Goal: Communication & Community: Answer question/provide support

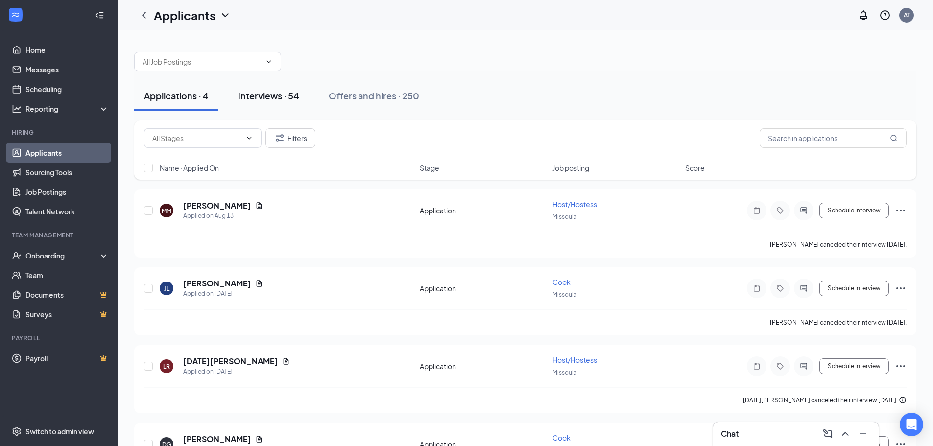
click at [286, 88] on button "Interviews · 54" at bounding box center [268, 95] width 81 height 29
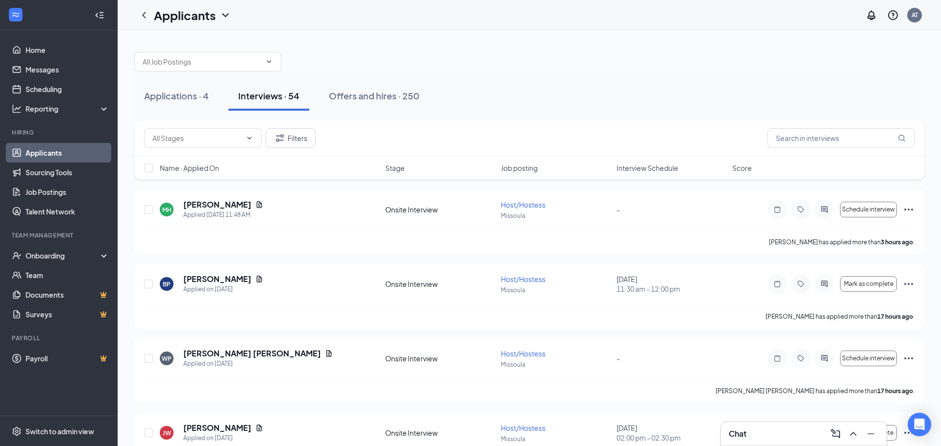
click at [642, 170] on span "Interview Schedule" at bounding box center [647, 168] width 62 height 10
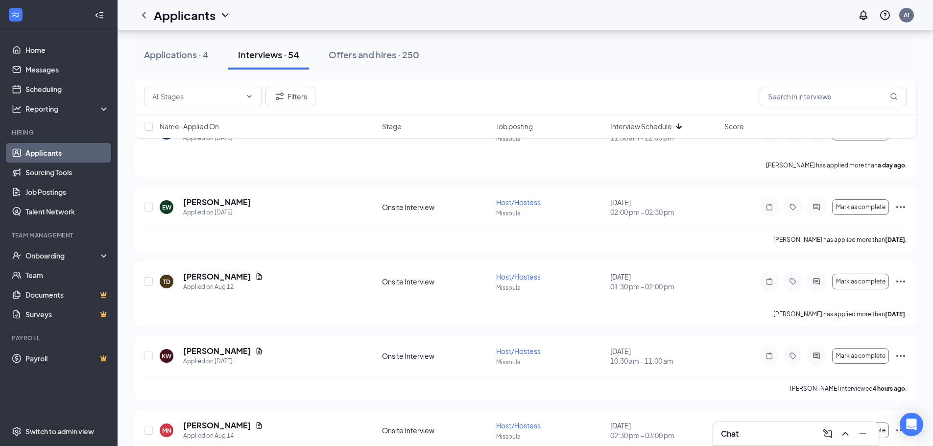
scroll to position [441, 0]
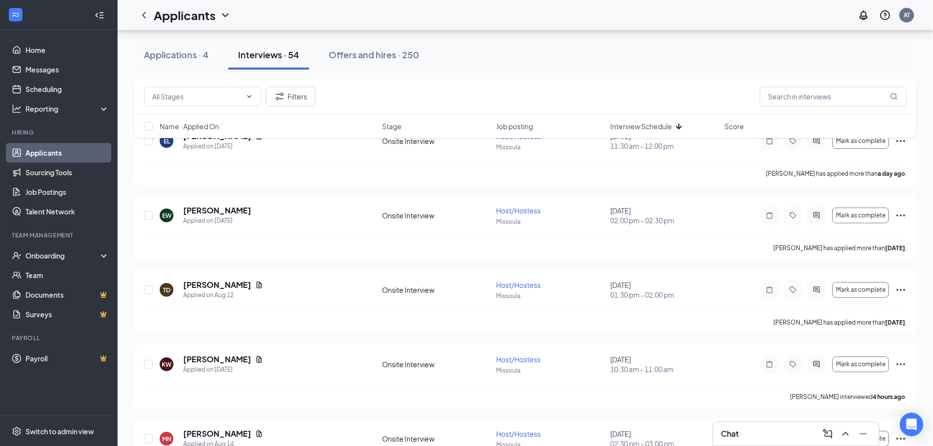
click at [208, 53] on div "Applications · 4" at bounding box center [176, 55] width 65 height 12
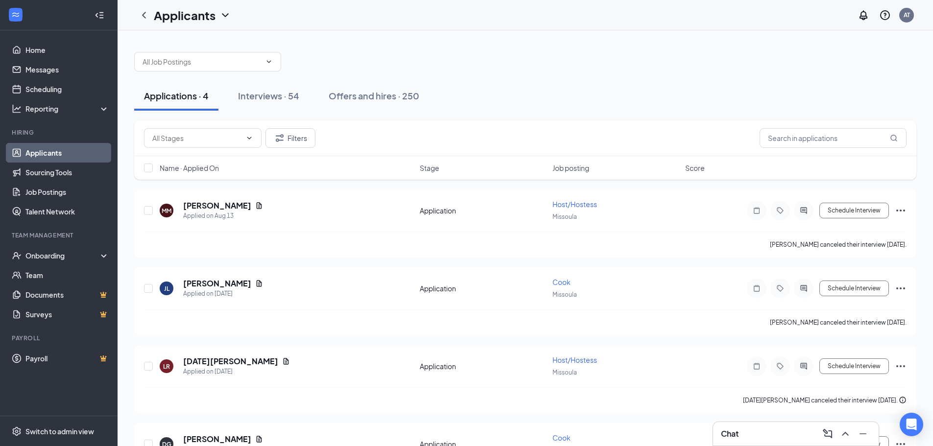
click at [173, 92] on div "Applications · 4" at bounding box center [176, 96] width 65 height 12
click at [285, 95] on div "Interviews · 54" at bounding box center [268, 96] width 61 height 12
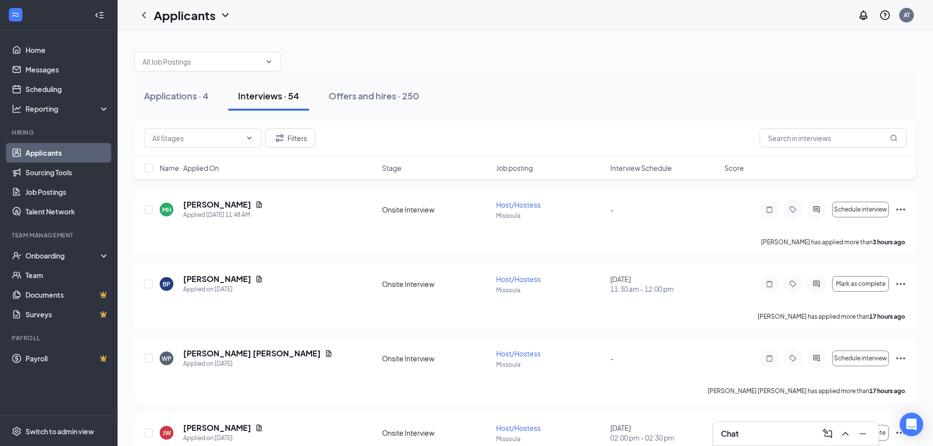
click at [648, 166] on span "Interview Schedule" at bounding box center [642, 168] width 62 height 10
click at [762, 437] on div "Chat" at bounding box center [796, 434] width 150 height 16
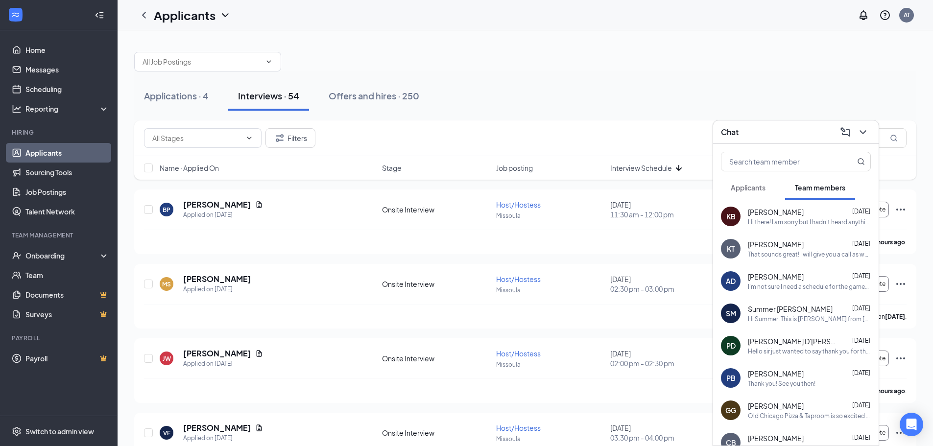
click at [751, 187] on span "Applicants" at bounding box center [748, 187] width 35 height 9
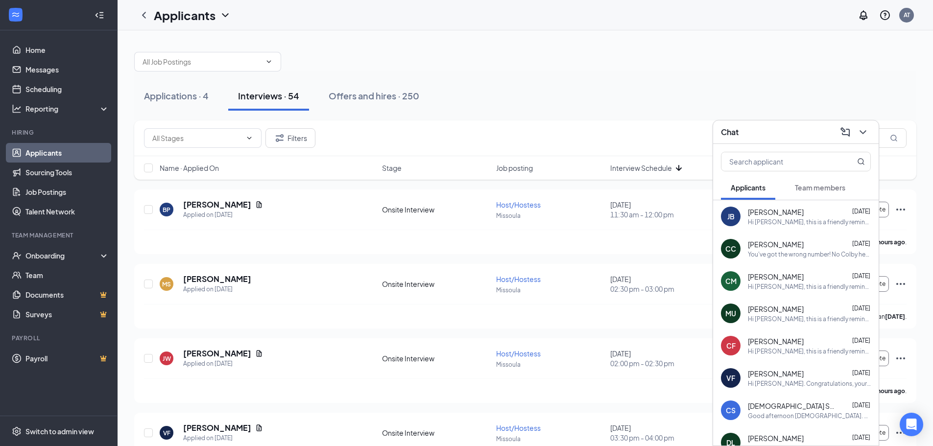
click at [480, 59] on div at bounding box center [525, 56] width 783 height 29
click at [867, 134] on icon "ChevronDown" at bounding box center [863, 132] width 12 height 12
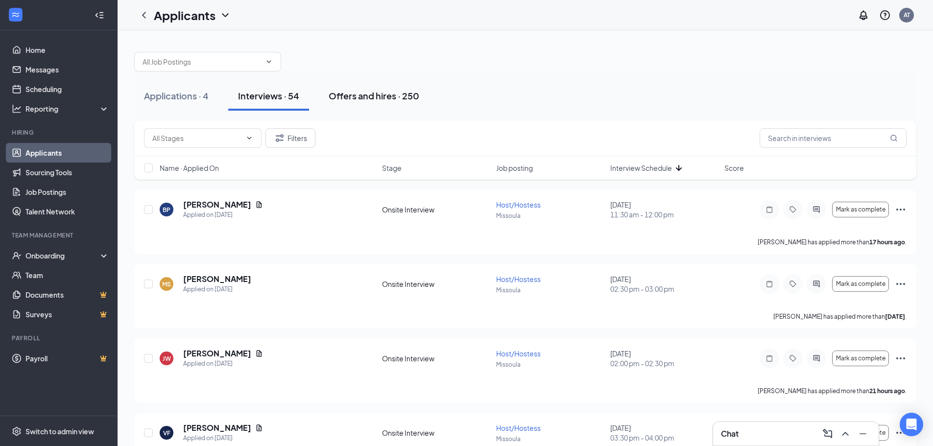
click at [395, 109] on button "Offers and hires · 250" at bounding box center [374, 95] width 110 height 29
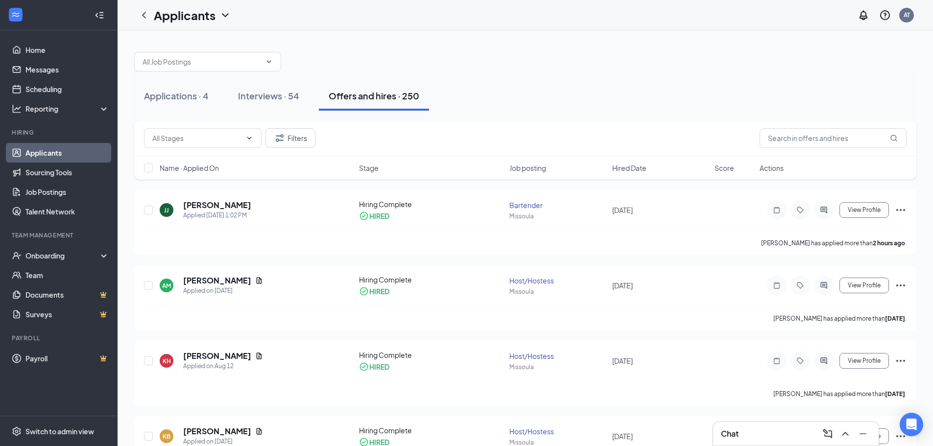
click at [635, 172] on div "Name · Applied On Stage Job posting Hired Date Score Actions" at bounding box center [525, 168] width 783 height 24
click at [636, 167] on span "Hired Date" at bounding box center [629, 168] width 34 height 10
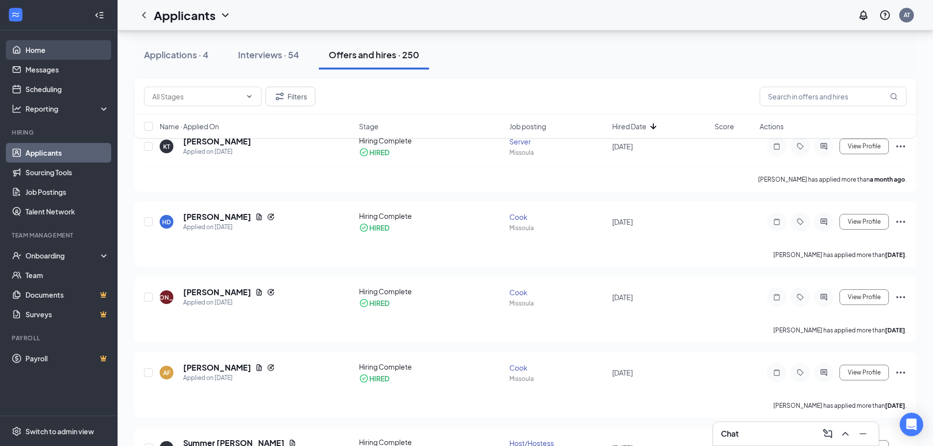
click at [25, 54] on link "Home" at bounding box center [67, 50] width 84 height 20
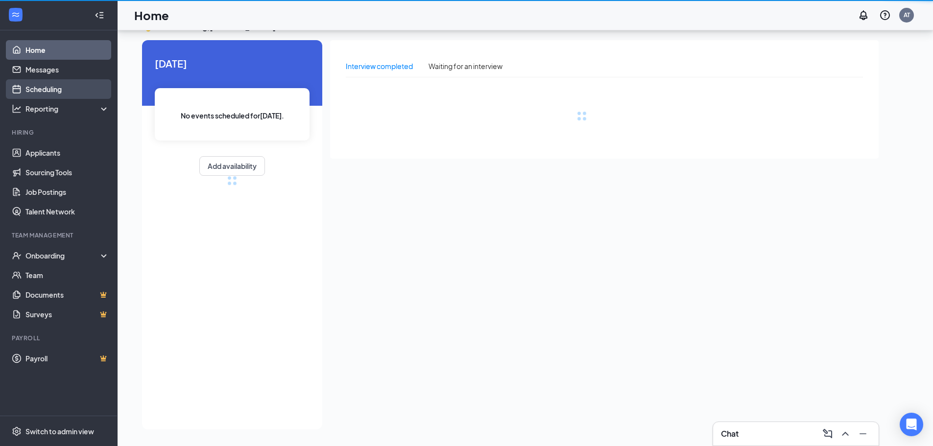
scroll to position [21, 0]
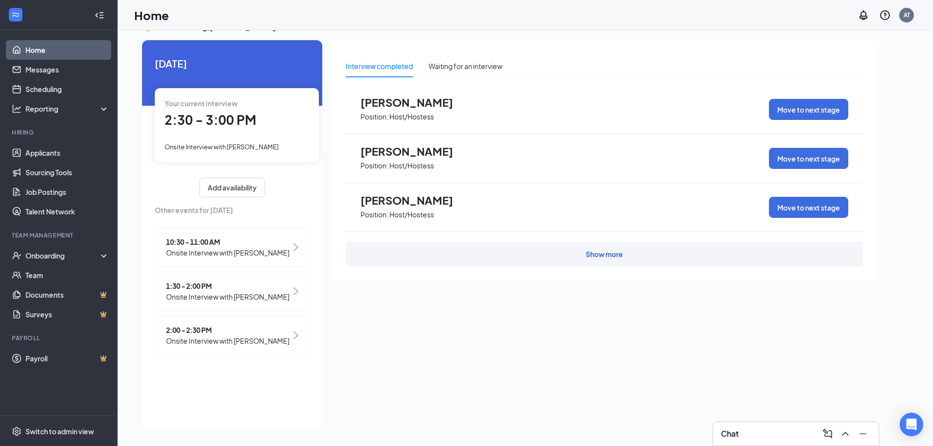
click at [201, 123] on span "2:30 - 3:00 PM" at bounding box center [211, 120] width 92 height 16
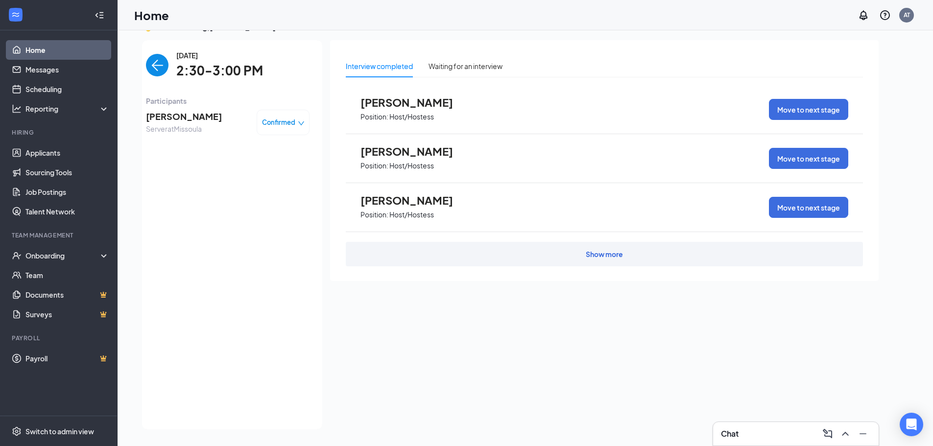
click at [193, 120] on span "[PERSON_NAME]" at bounding box center [184, 117] width 76 height 14
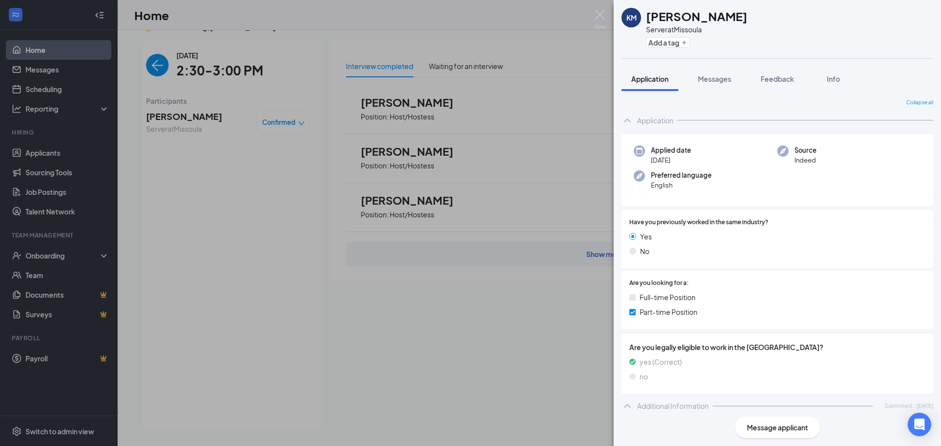
drag, startPoint x: 254, startPoint y: 250, endPoint x: 249, endPoint y: 239, distance: 12.7
click at [252, 241] on div "KM [PERSON_NAME] Server at [GEOGRAPHIC_DATA] Add a tag Application Messages Fee…" at bounding box center [470, 223] width 941 height 446
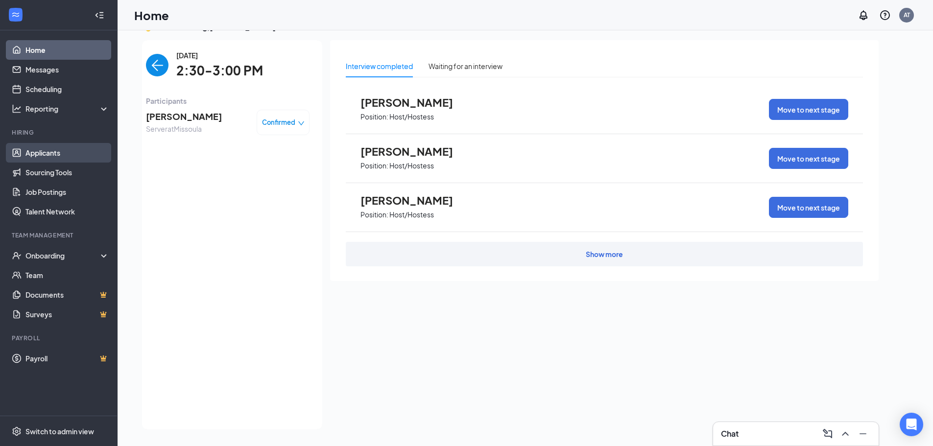
click at [58, 151] on link "Applicants" at bounding box center [67, 153] width 84 height 20
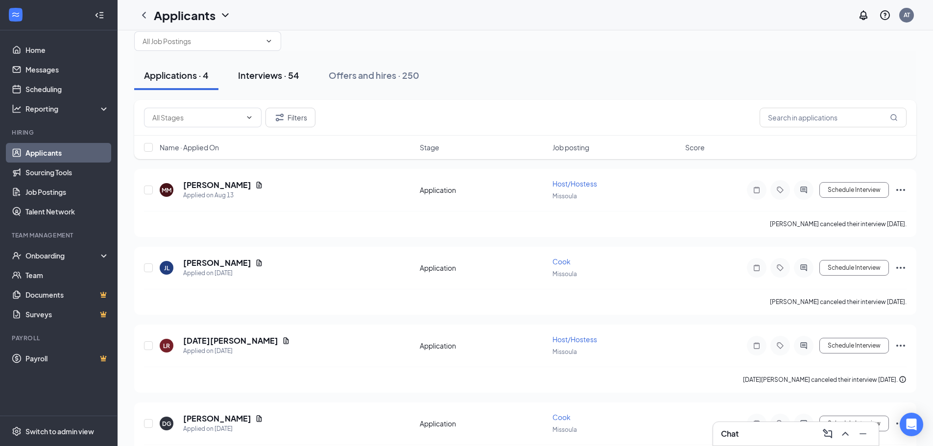
click at [282, 79] on div "Interviews · 54" at bounding box center [268, 75] width 61 height 12
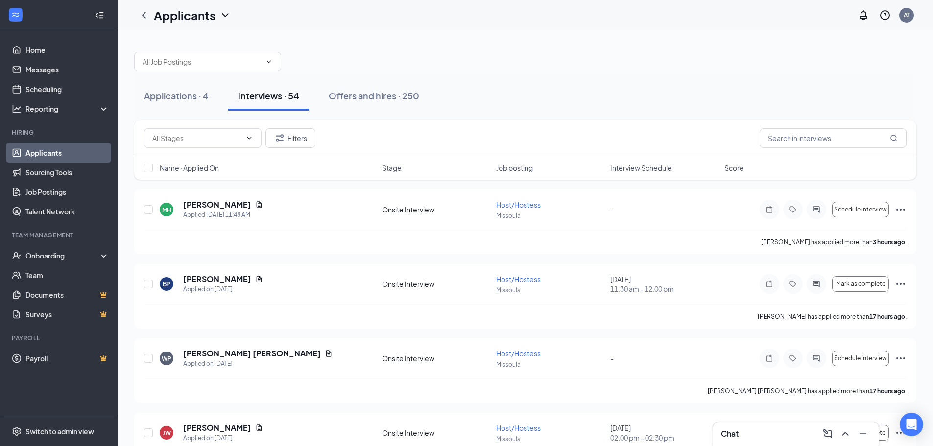
click at [636, 167] on span "Interview Schedule" at bounding box center [642, 168] width 62 height 10
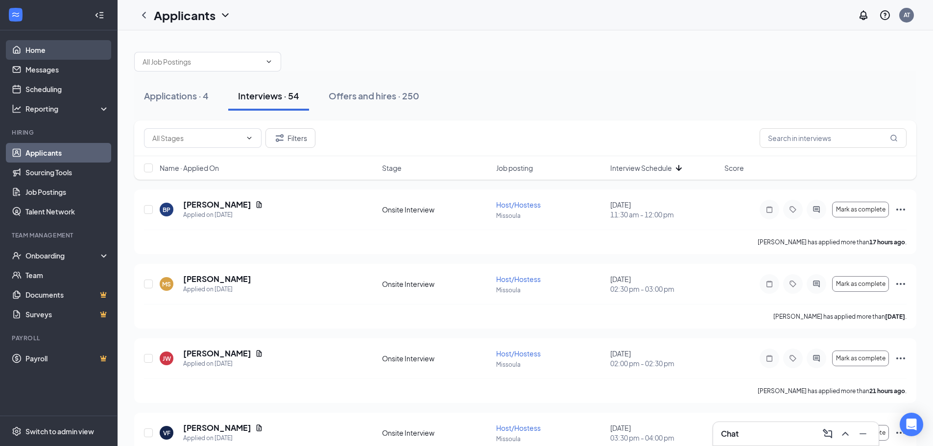
click at [25, 43] on link "Home" at bounding box center [67, 50] width 84 height 20
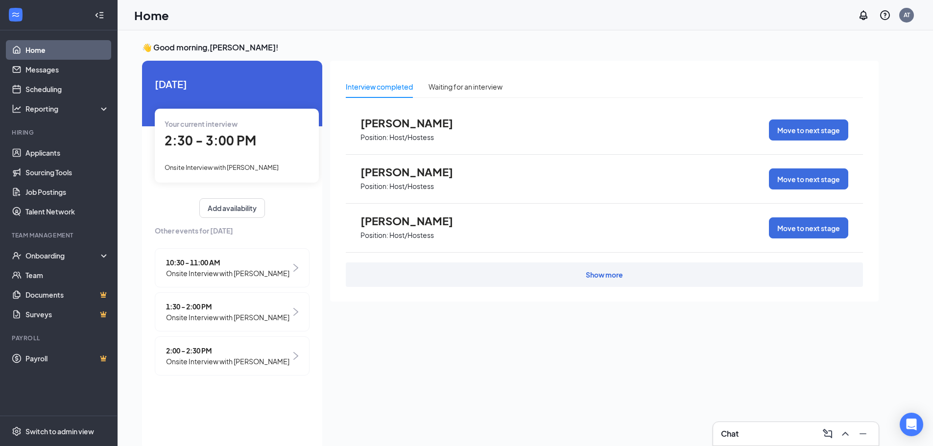
click at [217, 138] on span "2:30 - 3:00 PM" at bounding box center [211, 140] width 92 height 16
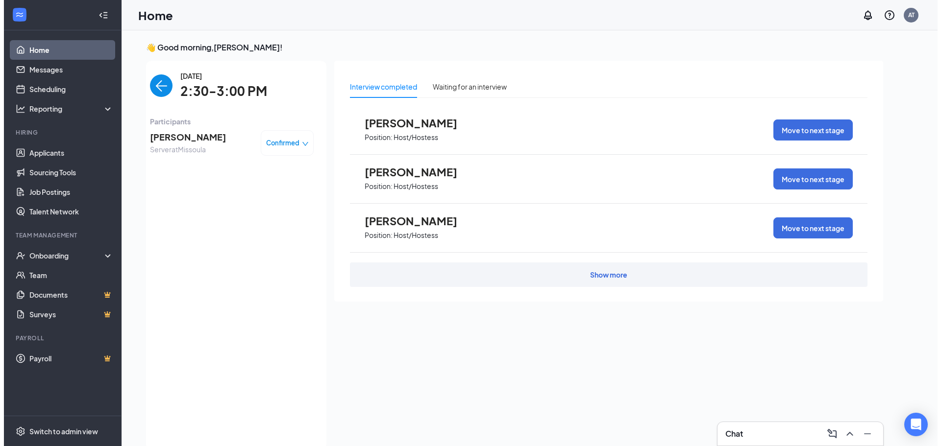
scroll to position [4, 0]
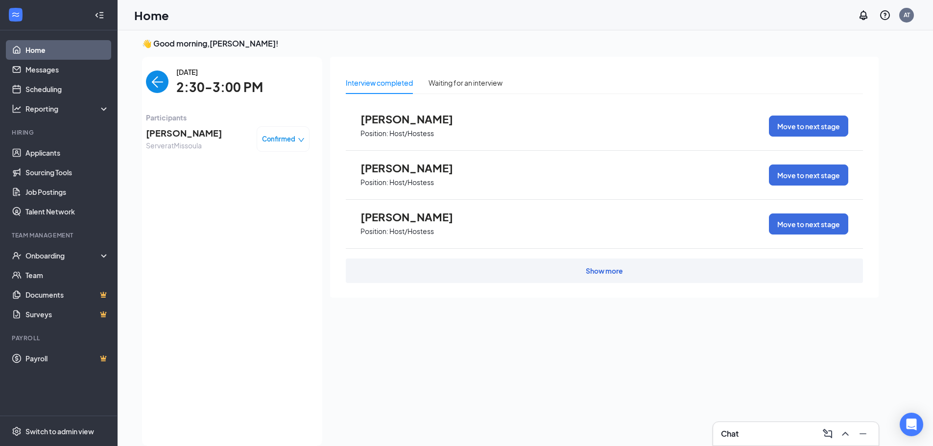
click at [193, 134] on span "[PERSON_NAME]" at bounding box center [184, 133] width 76 height 14
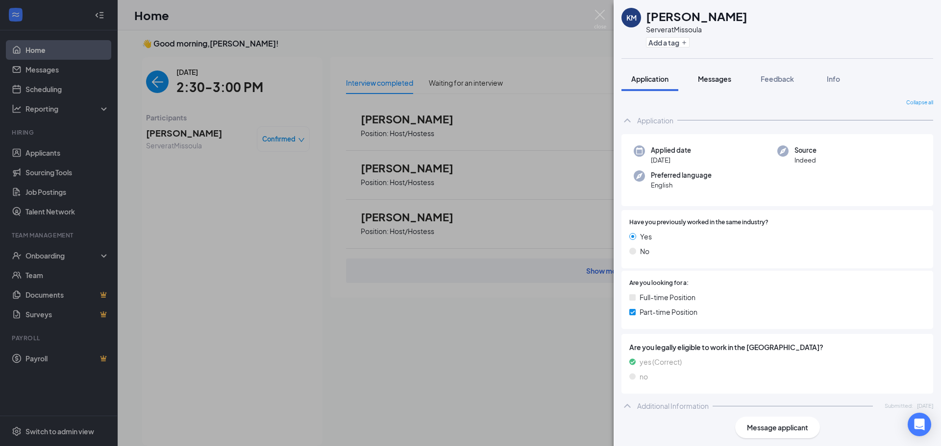
click at [716, 80] on span "Messages" at bounding box center [714, 78] width 33 height 9
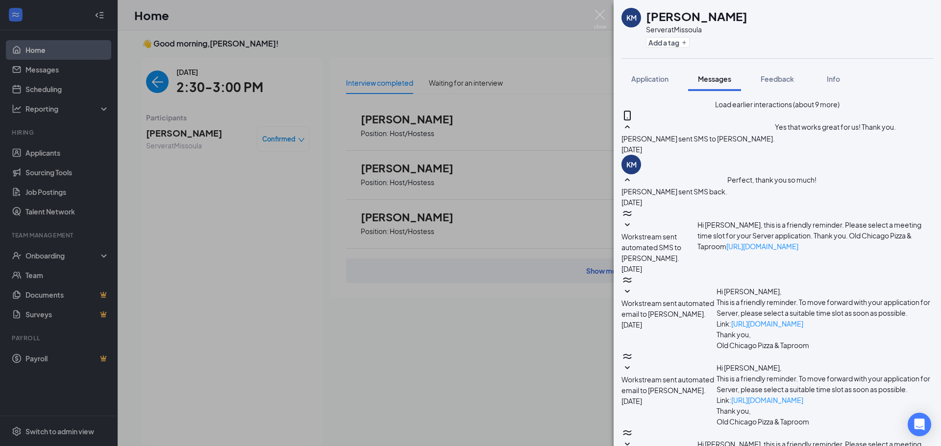
click at [803, 110] on button "Load earlier interactions (about 9 more)" at bounding box center [777, 104] width 124 height 11
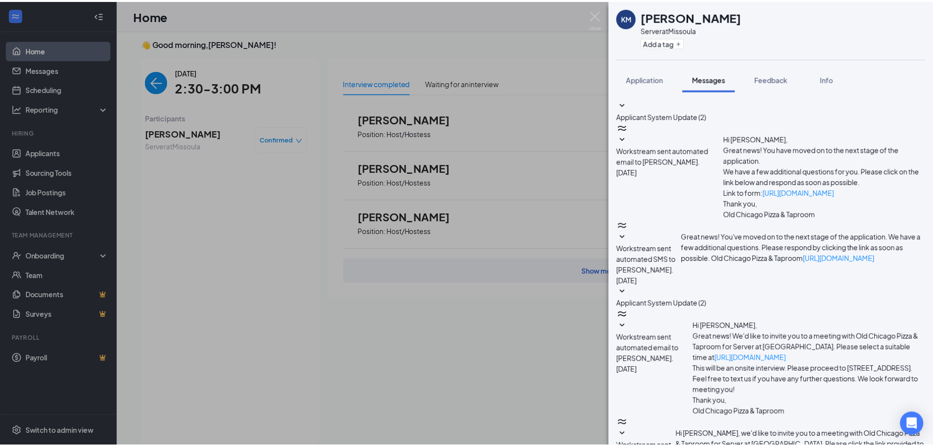
scroll to position [499, 0]
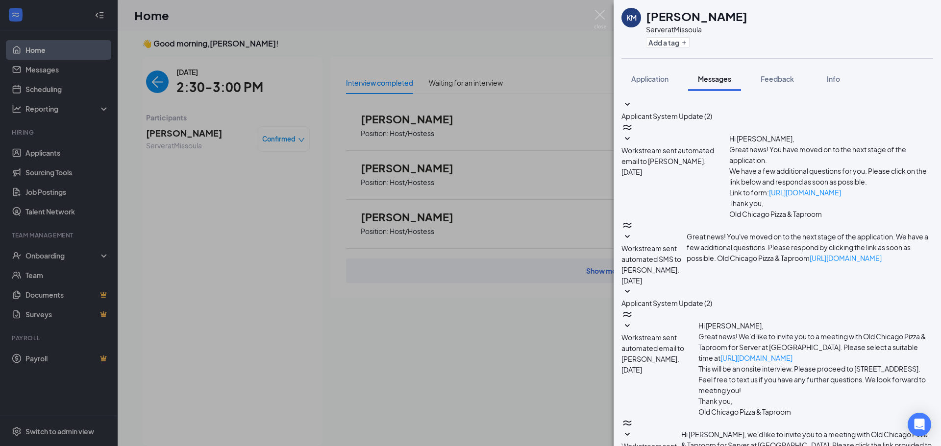
click at [276, 223] on div "KM [PERSON_NAME] Server at [GEOGRAPHIC_DATA] Add a tag Application Messages Fee…" at bounding box center [470, 223] width 941 height 446
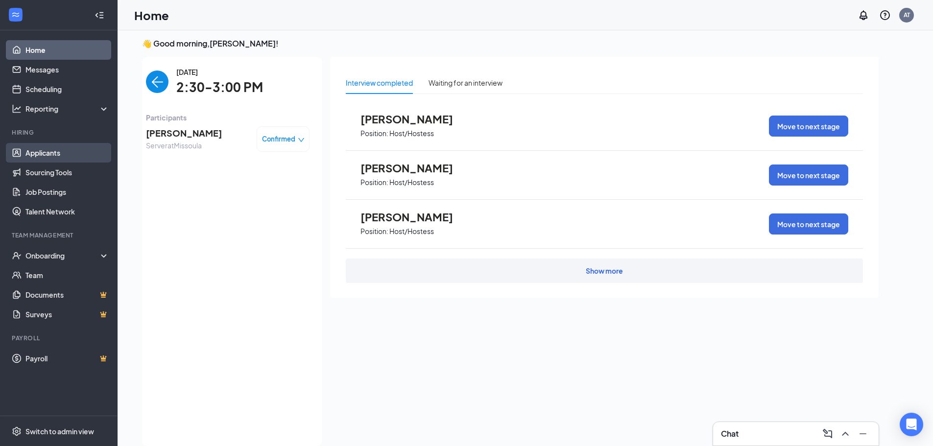
click at [57, 148] on link "Applicants" at bounding box center [67, 153] width 84 height 20
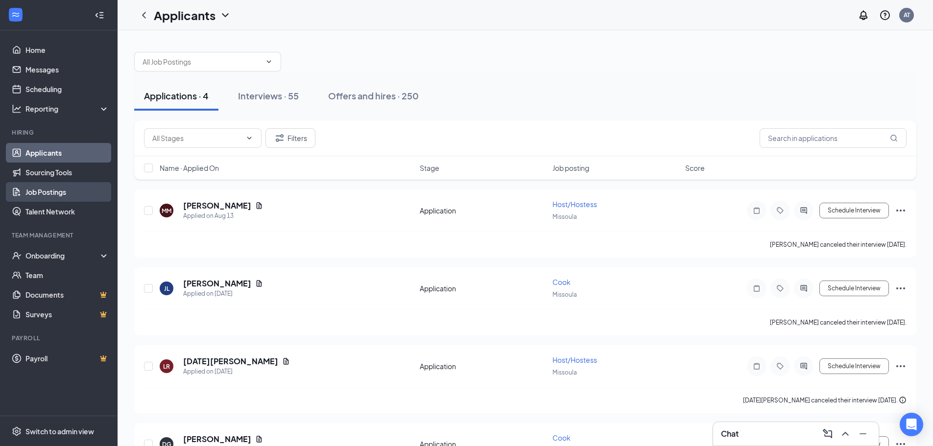
click at [81, 187] on link "Job Postings" at bounding box center [67, 192] width 84 height 20
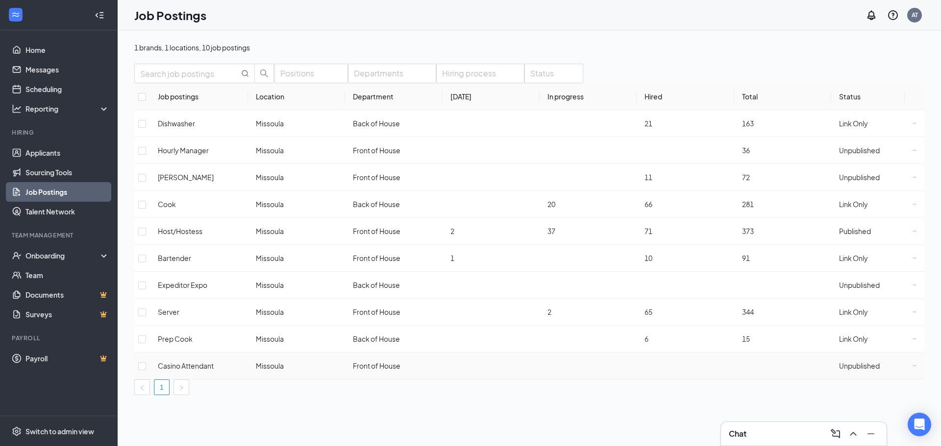
click at [214, 362] on span "Casino Attendant" at bounding box center [186, 366] width 56 height 9
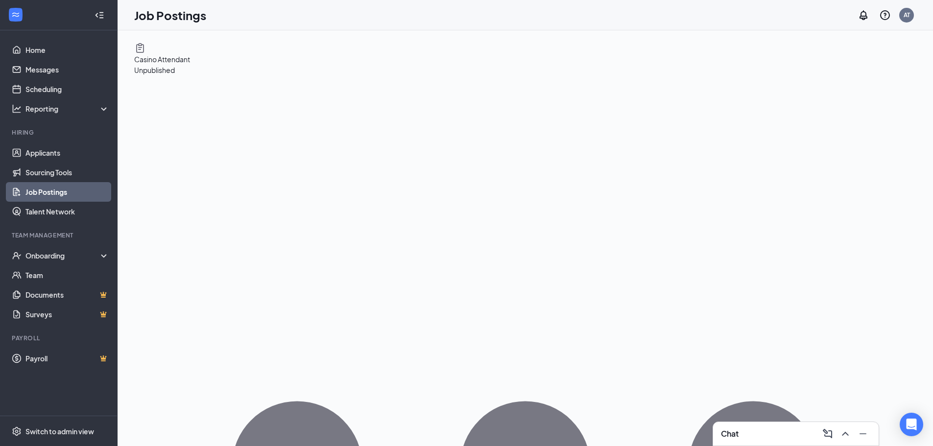
drag, startPoint x: 533, startPoint y: 216, endPoint x: 701, endPoint y: 223, distance: 168.2
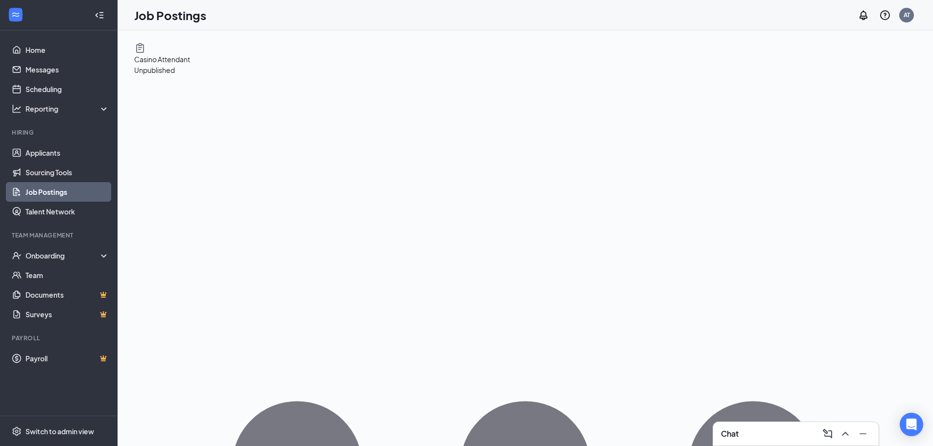
drag, startPoint x: 233, startPoint y: 218, endPoint x: 508, endPoint y: 299, distance: 286.7
click at [43, 151] on link "Applicants" at bounding box center [67, 153] width 84 height 20
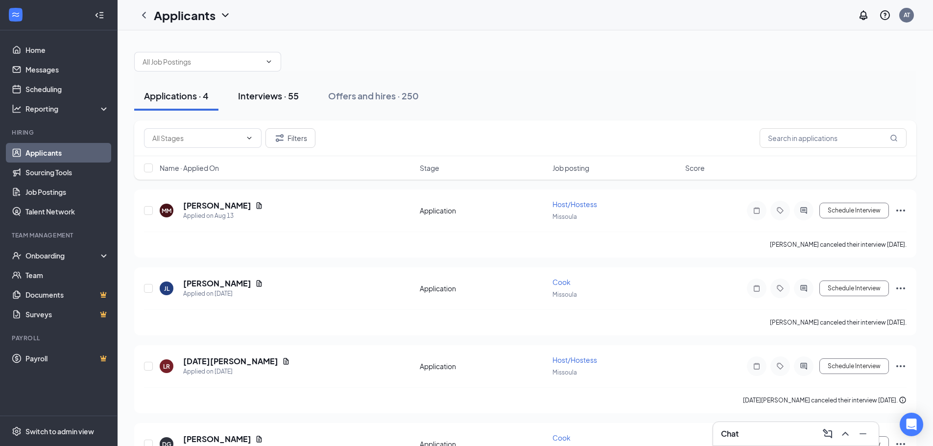
click at [294, 93] on div "Interviews · 55" at bounding box center [268, 96] width 61 height 12
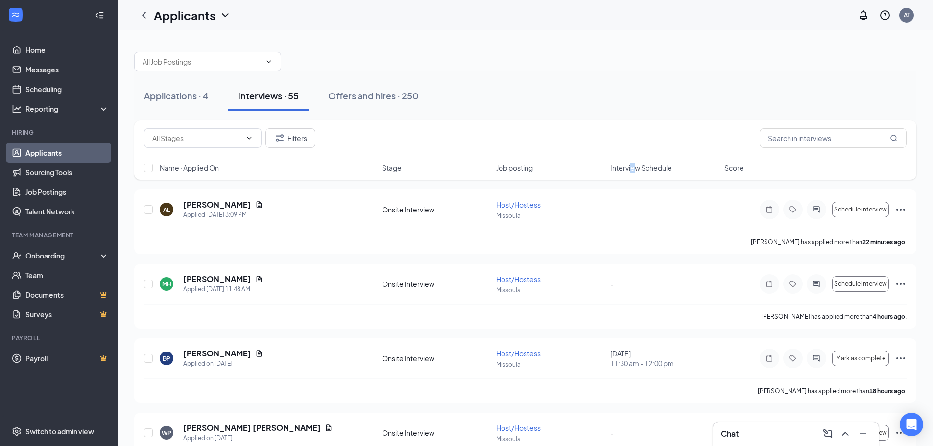
click at [635, 168] on span "Interview Schedule" at bounding box center [642, 168] width 62 height 10
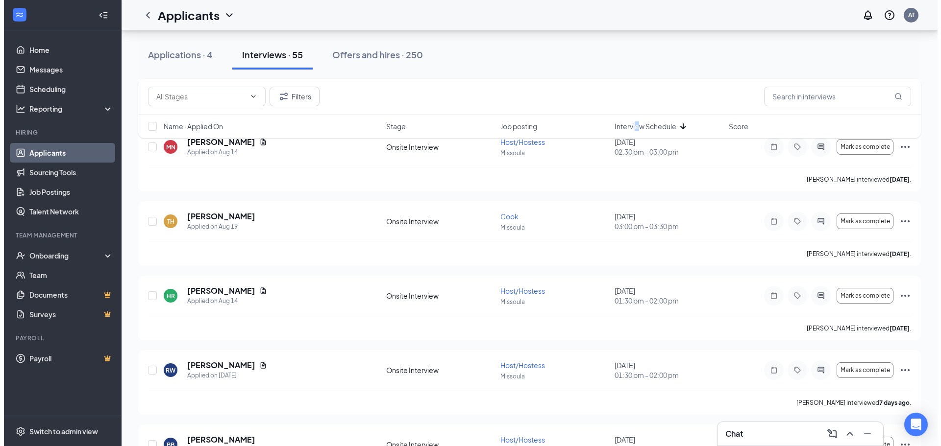
scroll to position [735, 0]
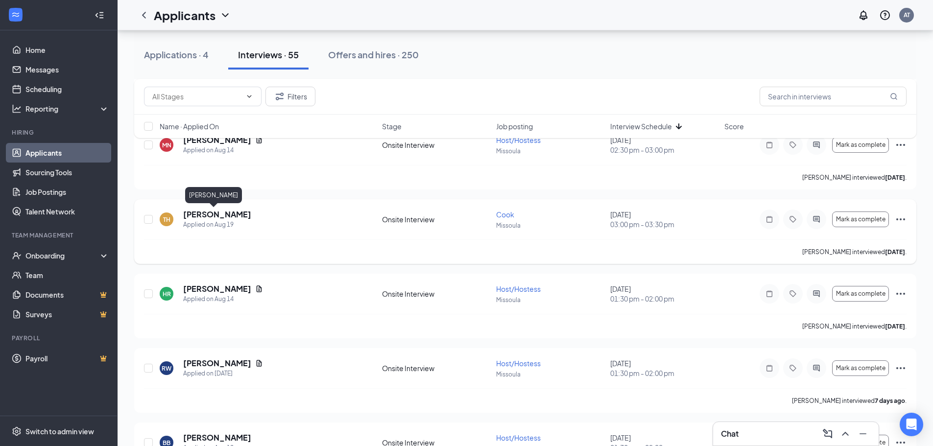
drag, startPoint x: 193, startPoint y: 212, endPoint x: 205, endPoint y: 216, distance: 13.0
click at [195, 212] on h5 "[PERSON_NAME]" at bounding box center [217, 214] width 68 height 11
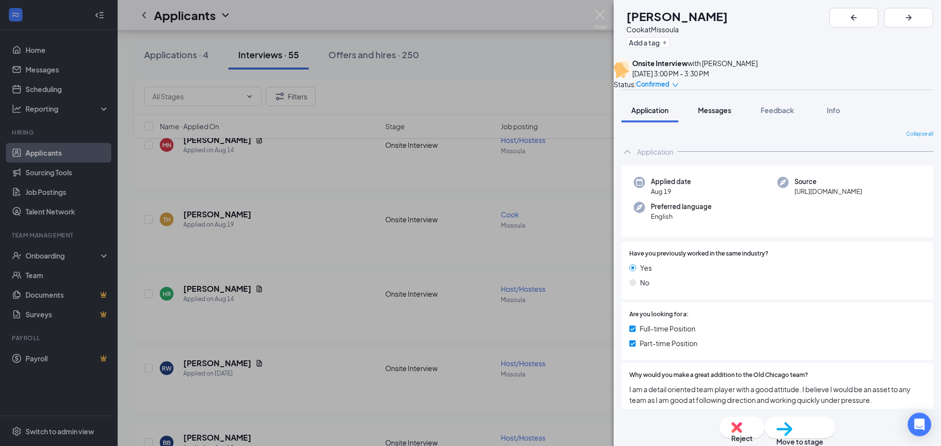
click at [721, 115] on span "Messages" at bounding box center [714, 110] width 33 height 9
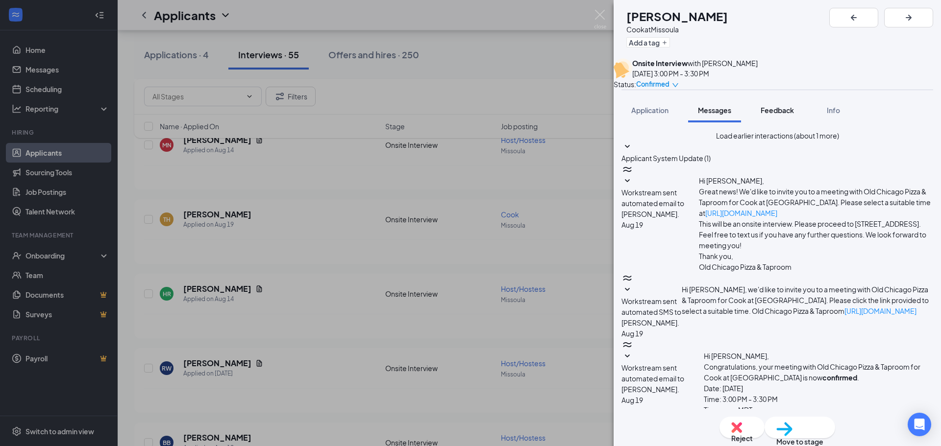
scroll to position [289, 0]
click at [772, 115] on span "Feedback" at bounding box center [776, 110] width 33 height 9
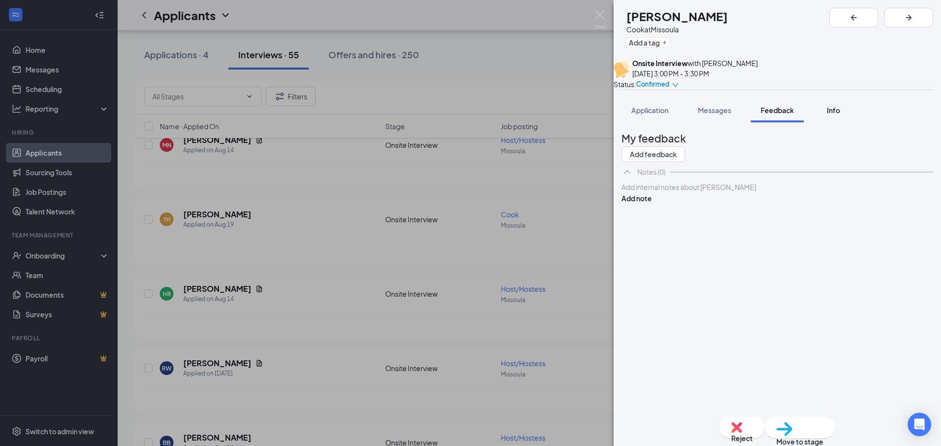
click at [834, 115] on span "Info" at bounding box center [833, 110] width 13 height 9
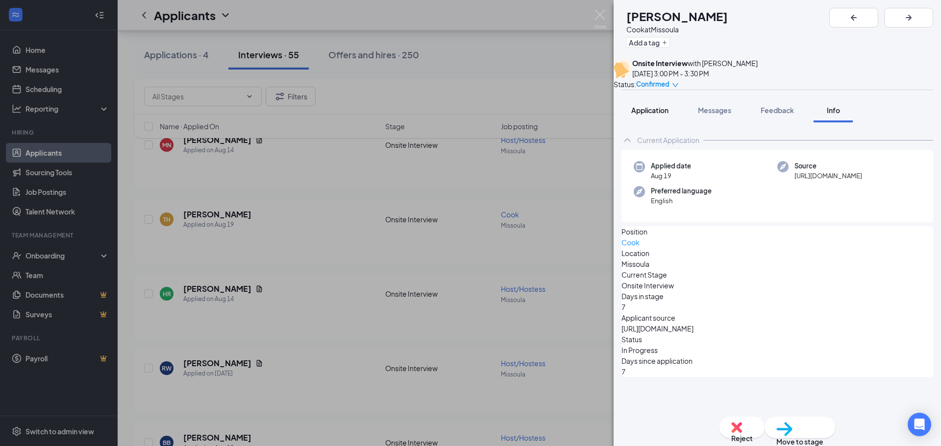
click at [660, 115] on span "Application" at bounding box center [649, 110] width 37 height 9
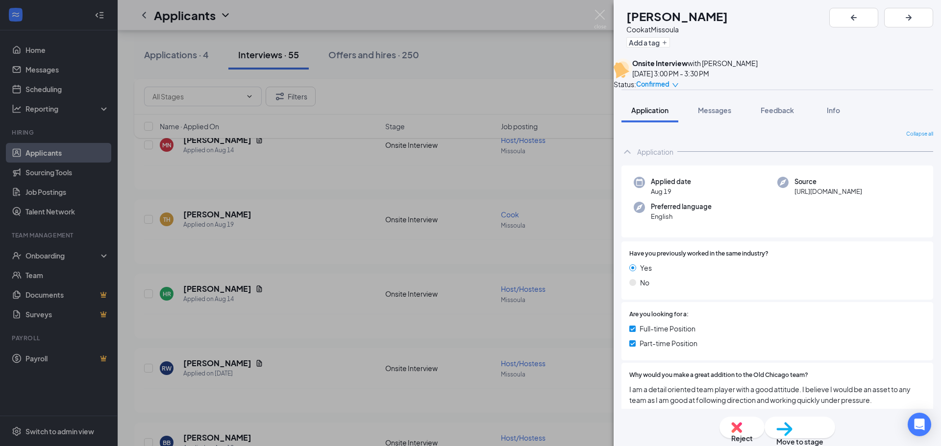
click at [316, 249] on div "TH [PERSON_NAME] at Missoula Add a tag Onsite Interview with [PERSON_NAME] [DAT…" at bounding box center [470, 223] width 941 height 446
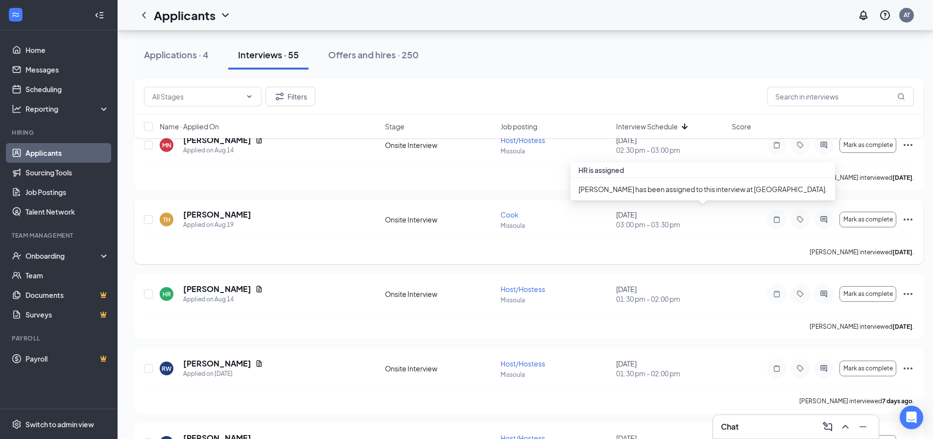
click at [641, 218] on div "[DATE] 03:00 pm - 03:30 pm" at bounding box center [671, 220] width 110 height 20
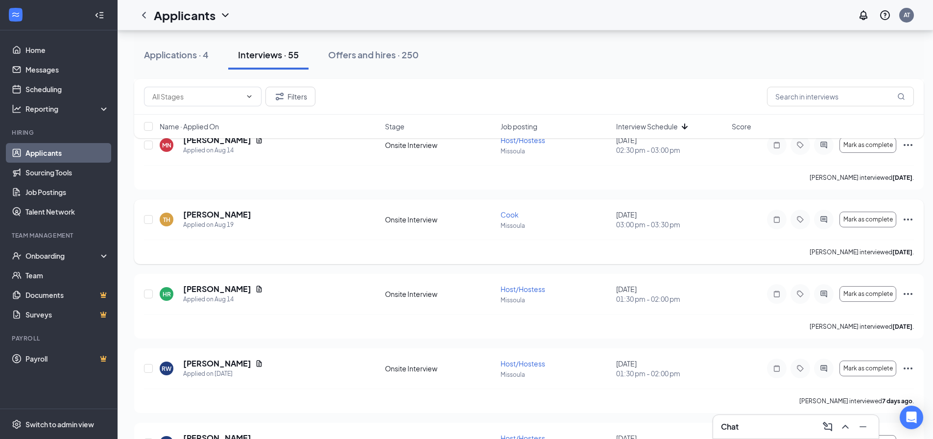
click at [908, 218] on icon "Ellipses" at bounding box center [909, 220] width 12 height 12
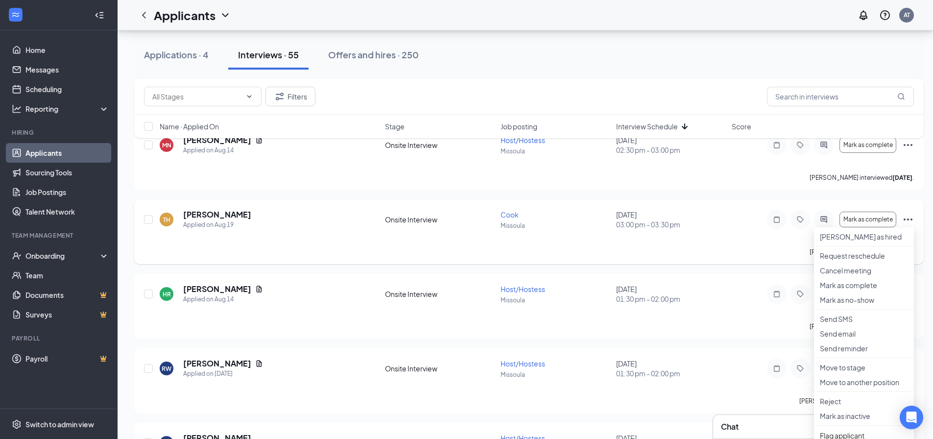
click at [451, 217] on div "Onsite Interview" at bounding box center [440, 220] width 110 height 10
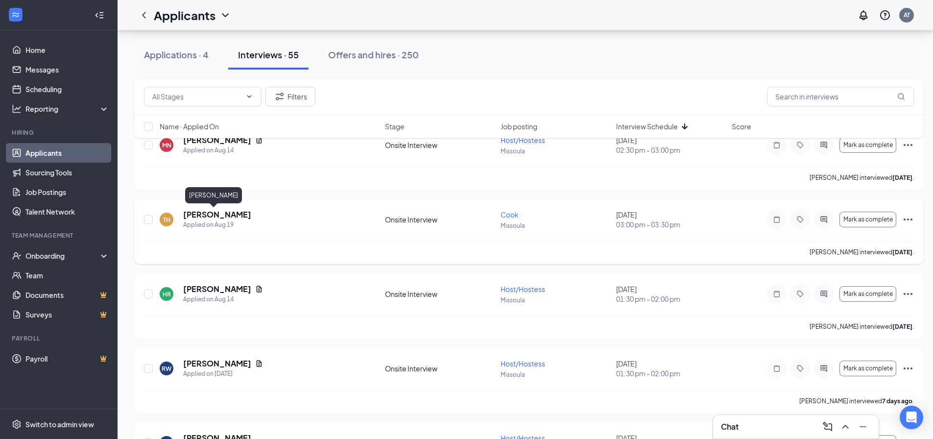
click at [193, 216] on h5 "[PERSON_NAME]" at bounding box center [217, 214] width 68 height 11
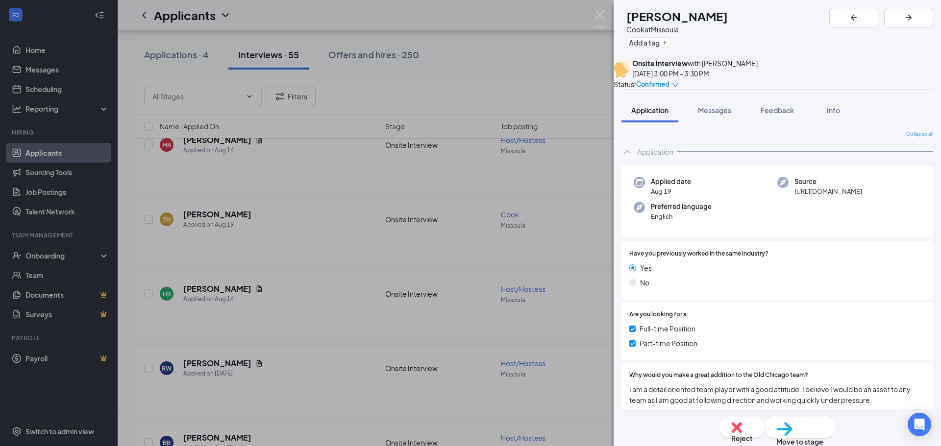
click at [294, 224] on div "TH [PERSON_NAME] at Missoula Add a tag Onsite Interview with [PERSON_NAME] [DAT…" at bounding box center [470, 223] width 941 height 446
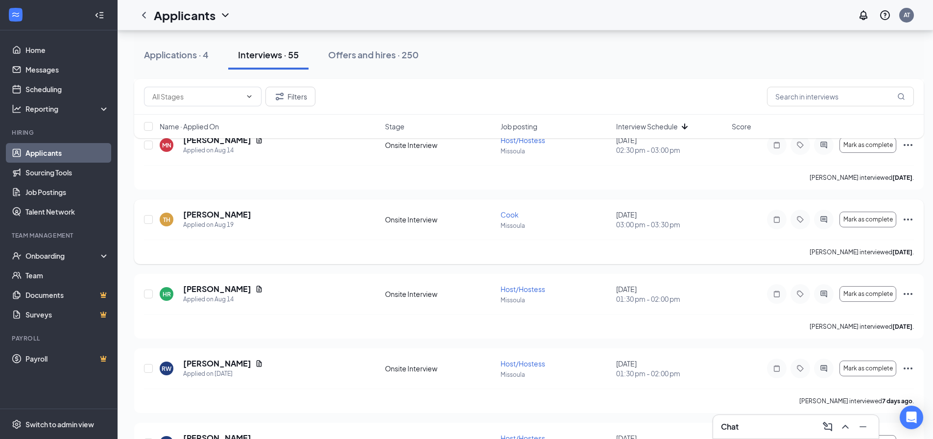
click at [232, 233] on div "TH [PERSON_NAME] Applied on [DATE] Onsite Interview Cook Missoula [DATE] 03:00 …" at bounding box center [529, 224] width 770 height 30
click at [222, 217] on h5 "[PERSON_NAME]" at bounding box center [217, 214] width 68 height 11
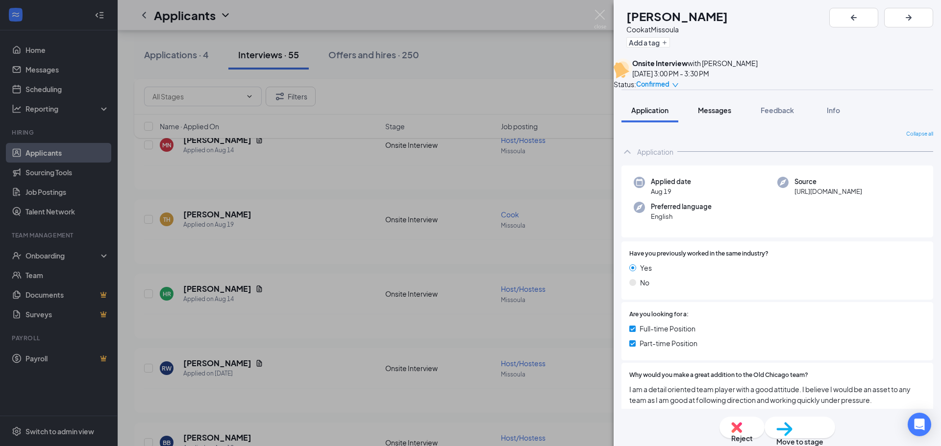
click at [721, 114] on button "Messages" at bounding box center [714, 110] width 53 height 24
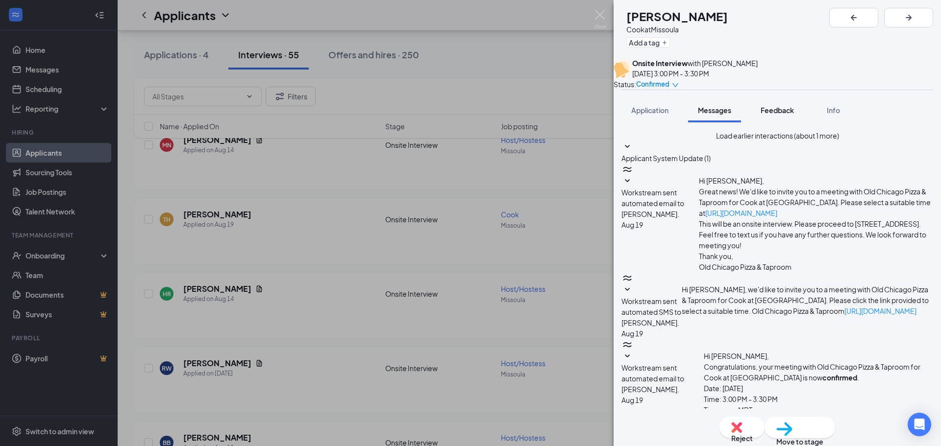
scroll to position [289, 0]
click at [782, 115] on span "Feedback" at bounding box center [776, 110] width 33 height 9
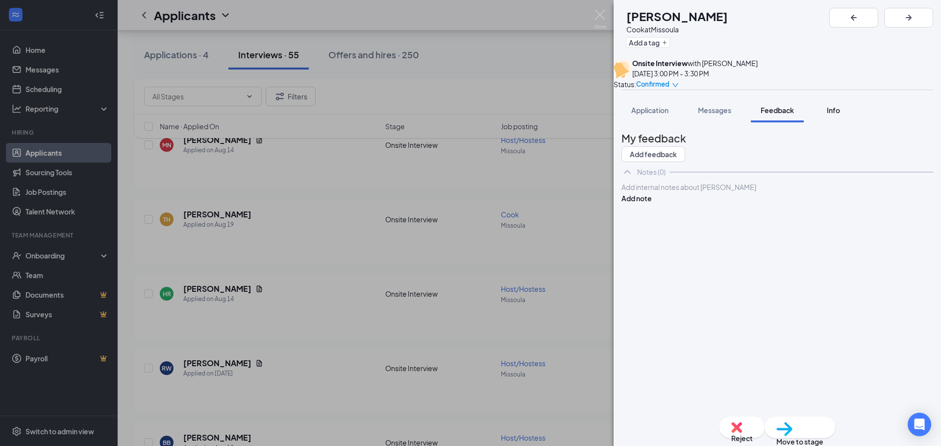
click at [841, 115] on div "Info" at bounding box center [833, 110] width 20 height 10
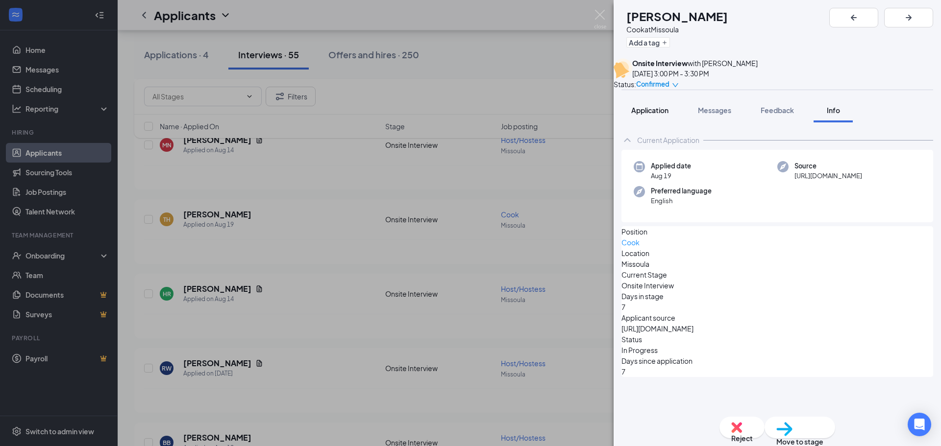
click at [656, 122] on button "Application" at bounding box center [649, 110] width 57 height 24
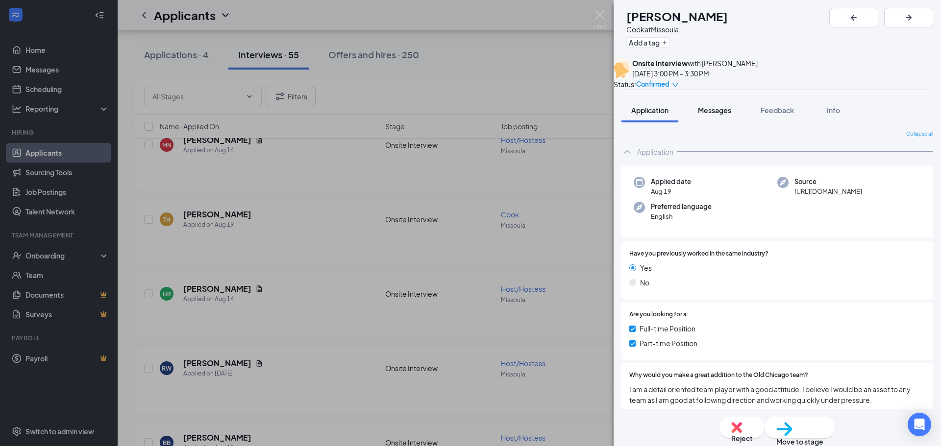
click at [715, 115] on span "Messages" at bounding box center [714, 110] width 33 height 9
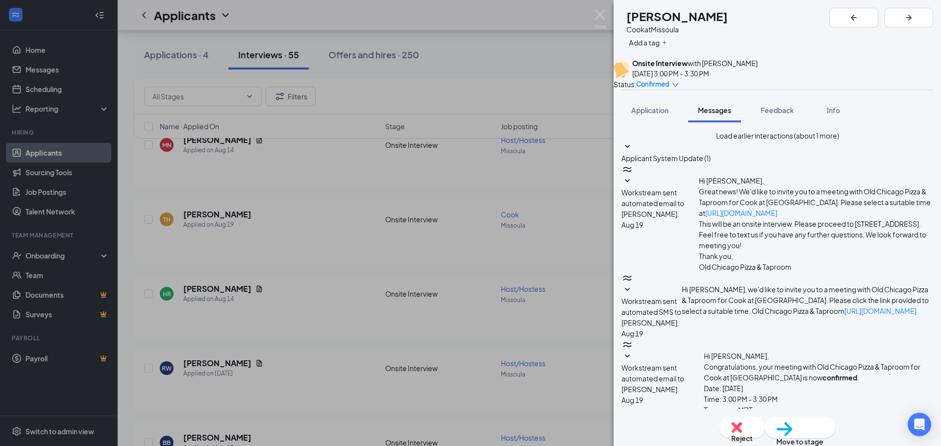
click at [732, 141] on button "Load earlier interactions (about 1 more)" at bounding box center [777, 135] width 123 height 11
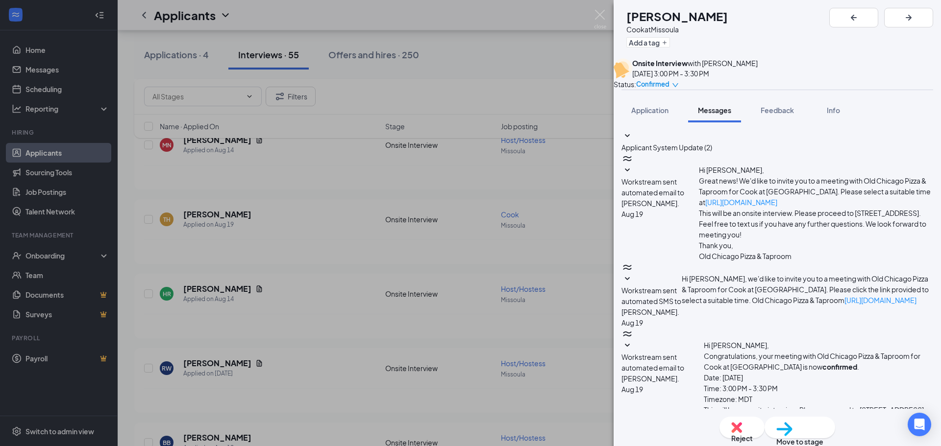
scroll to position [257, 0]
type textarea "Hello [PERSON_NAME]. This is [PERSON_NAME] from the [GEOGRAPHIC_DATA] in [GEOGR…"
checkbox input "true"
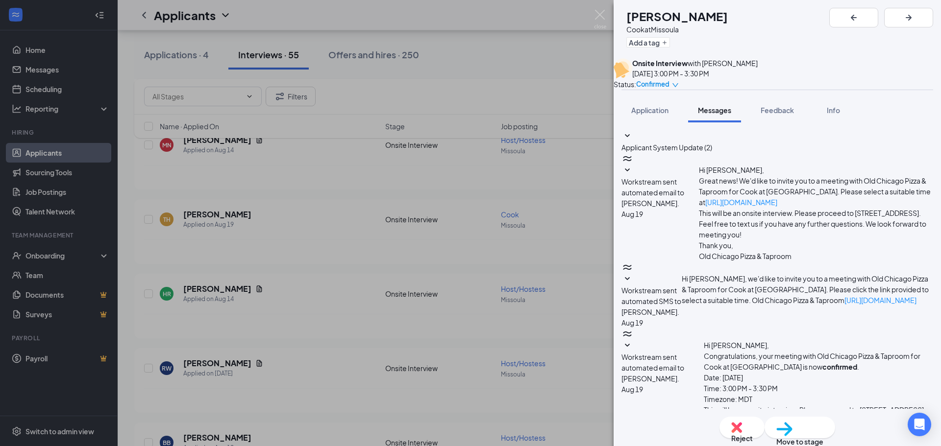
type textarea "Hello [PERSON_NAME]. This is [PERSON_NAME] from the [GEOGRAPHIC_DATA] in [GEOGR…"
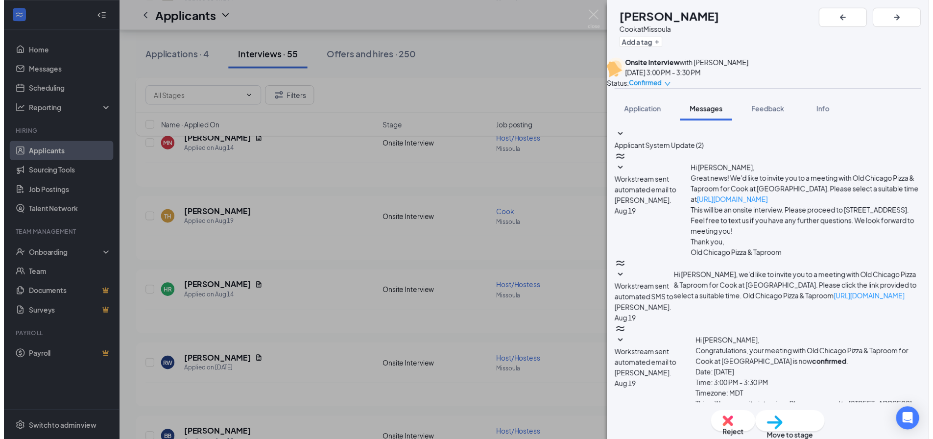
scroll to position [291, 0]
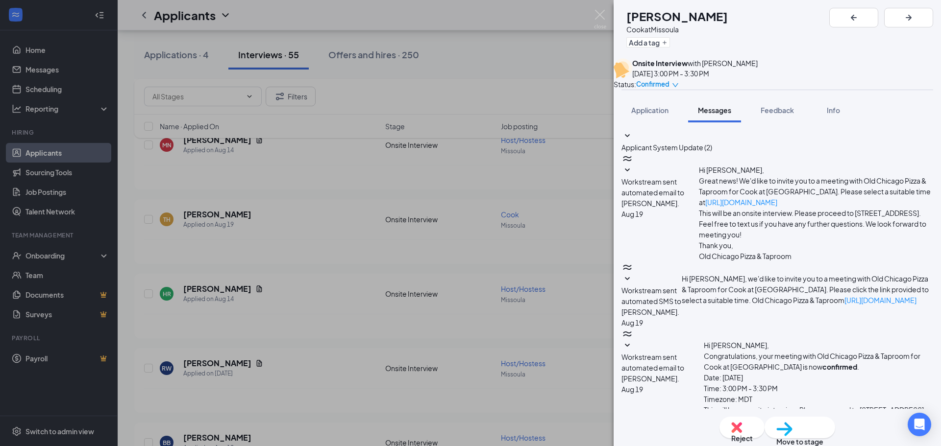
click at [589, 192] on div "TH [PERSON_NAME] at Missoula Add a tag Onsite Interview with [PERSON_NAME] [DAT…" at bounding box center [470, 223] width 941 height 446
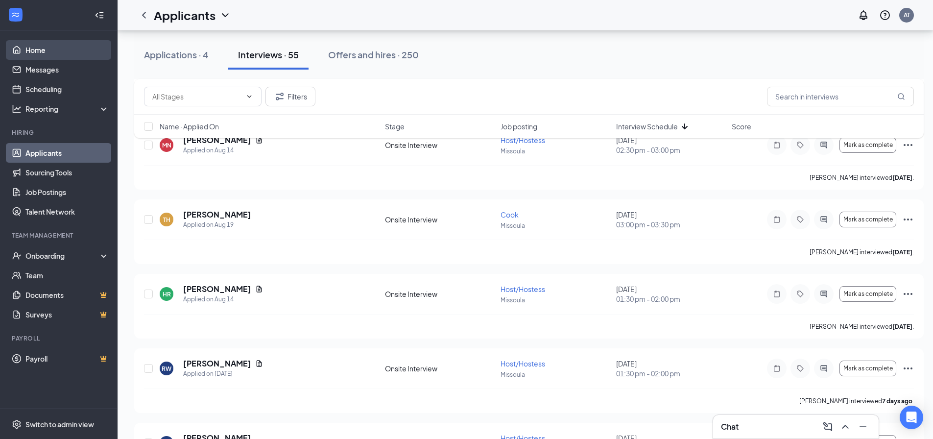
click at [36, 48] on link "Home" at bounding box center [67, 50] width 84 height 20
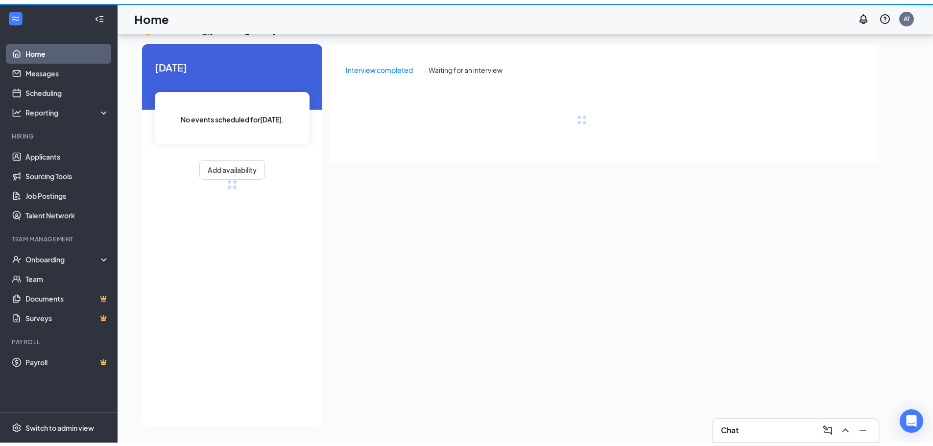
scroll to position [21, 0]
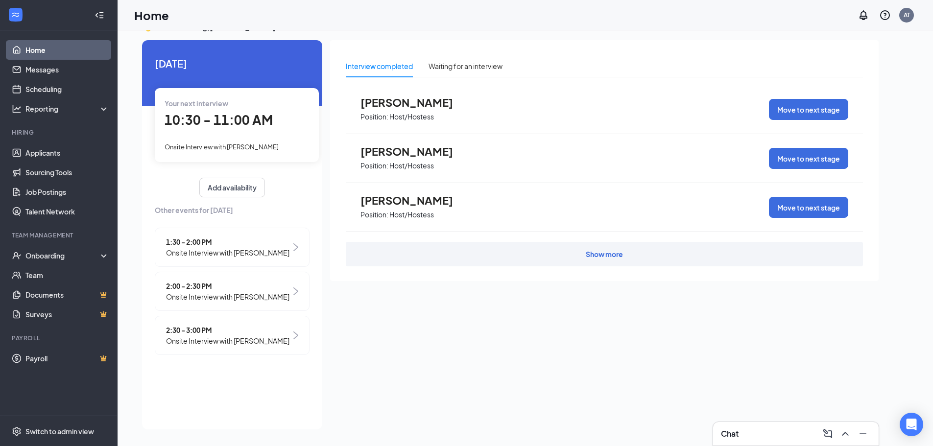
click at [198, 123] on span "10:30 - 11:00 AM" at bounding box center [219, 120] width 108 height 16
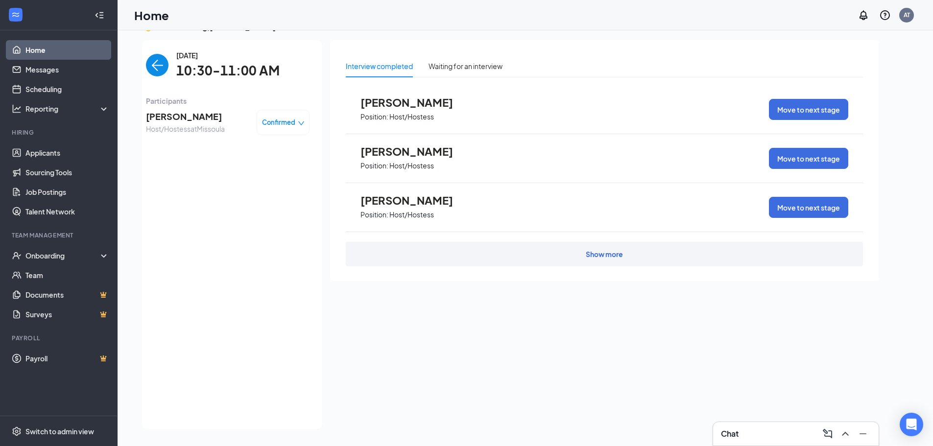
click at [193, 115] on span "[PERSON_NAME]" at bounding box center [185, 117] width 79 height 14
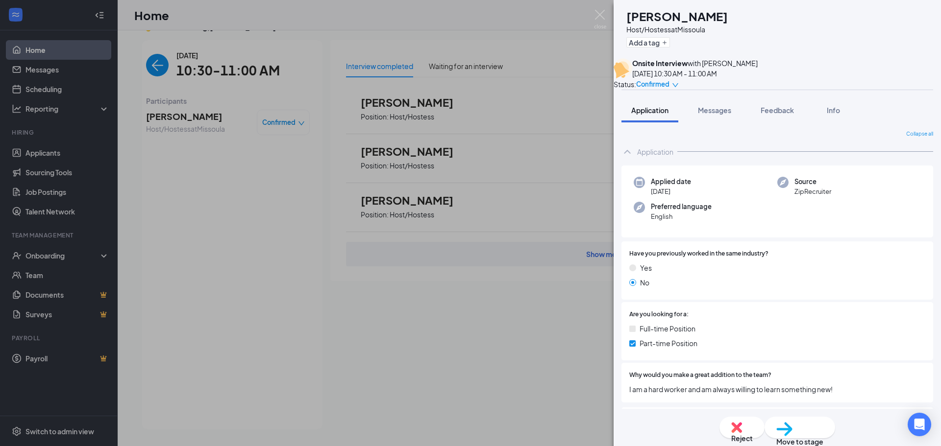
click at [253, 207] on div "KW [PERSON_NAME] Host/Hostess at Missoula Add a tag Onsite Interview with [PERS…" at bounding box center [470, 223] width 941 height 446
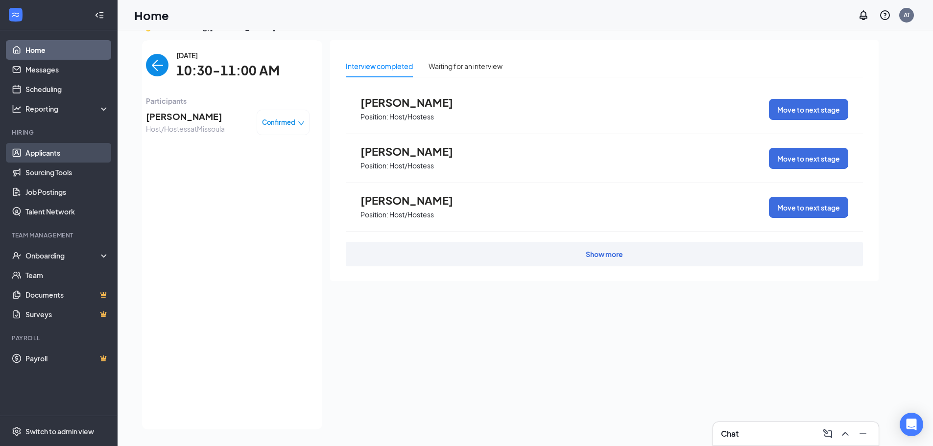
click at [58, 157] on link "Applicants" at bounding box center [67, 153] width 84 height 20
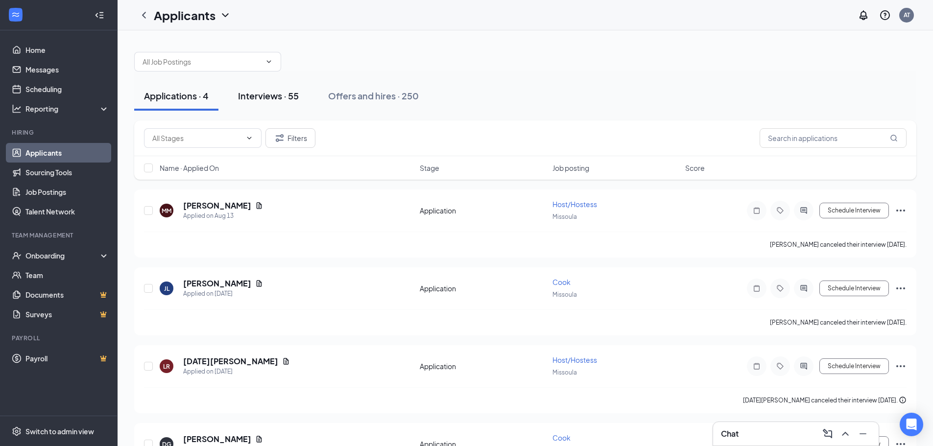
click at [269, 88] on button "Interviews · 55" at bounding box center [268, 95] width 80 height 29
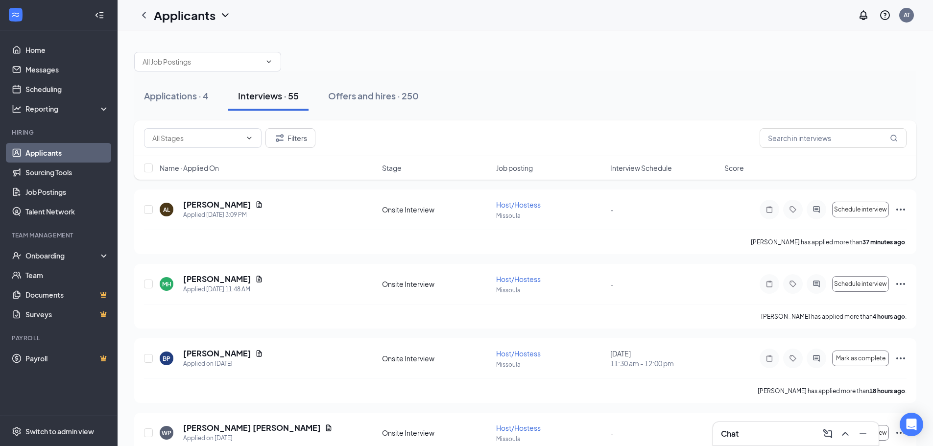
click at [633, 171] on span "Interview Schedule" at bounding box center [642, 168] width 62 height 10
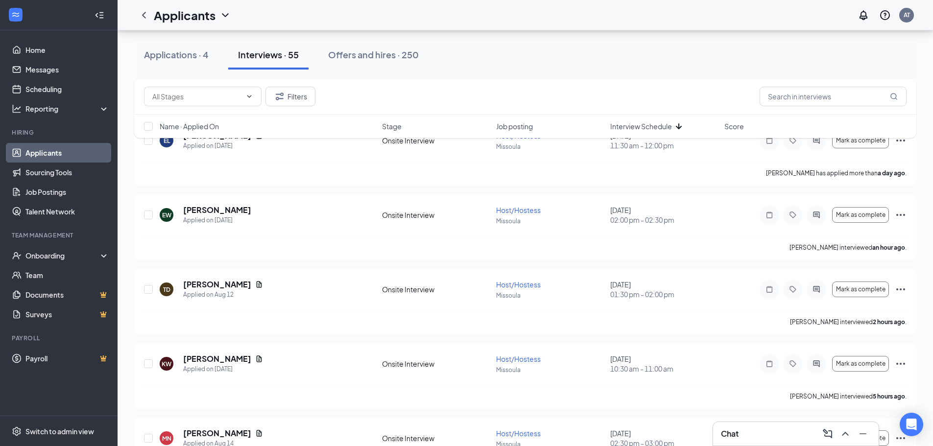
scroll to position [441, 0]
click at [509, 69] on div "Applications · 4 Interviews · 55 Offers and hires · 250" at bounding box center [525, 54] width 783 height 29
drag, startPoint x: 197, startPoint y: 63, endPoint x: 199, endPoint y: 56, distance: 7.6
click at [197, 63] on button "Applications · 4" at bounding box center [176, 54] width 84 height 29
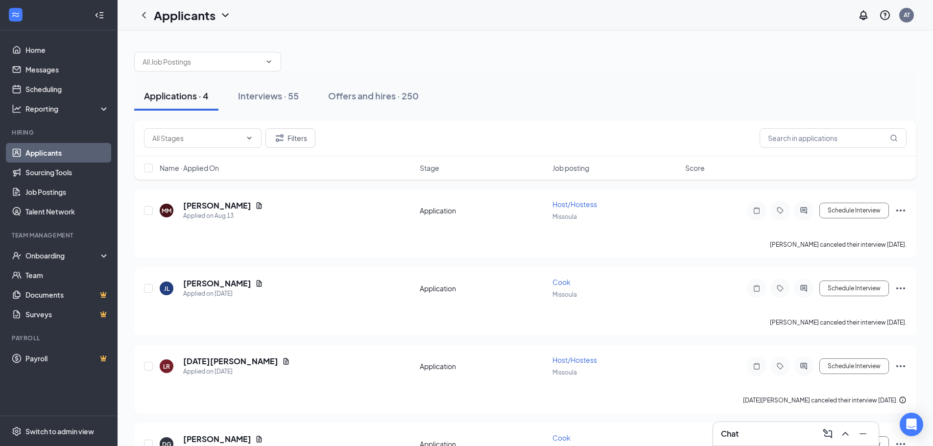
click at [585, 167] on span "Job posting" at bounding box center [571, 168] width 37 height 10
click at [236, 43] on div at bounding box center [525, 56] width 783 height 29
click at [283, 98] on div "Interviews · 55" at bounding box center [268, 96] width 61 height 12
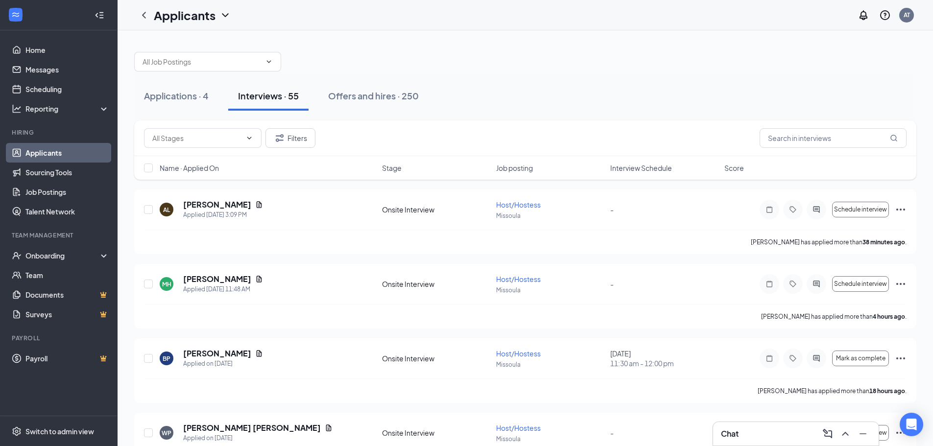
click at [645, 173] on div "Name · Applied On Stage Job posting Interview Schedule Score" at bounding box center [525, 168] width 783 height 24
click at [654, 168] on span "Interview Schedule" at bounding box center [642, 168] width 62 height 10
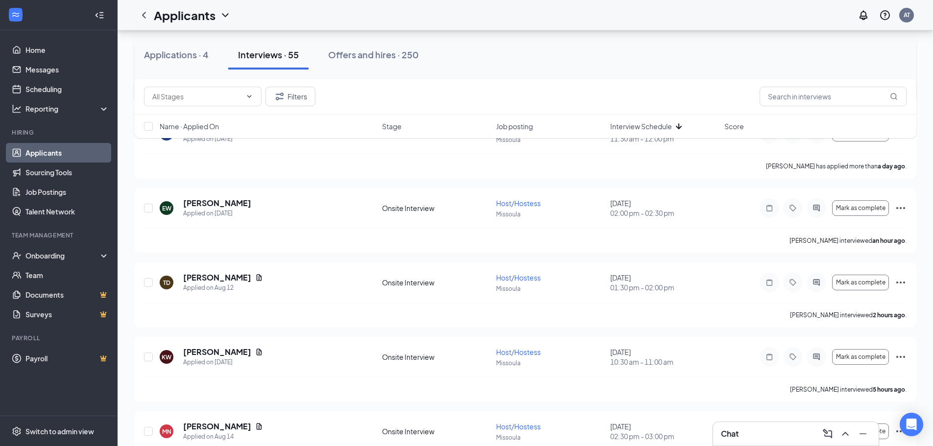
scroll to position [441, 0]
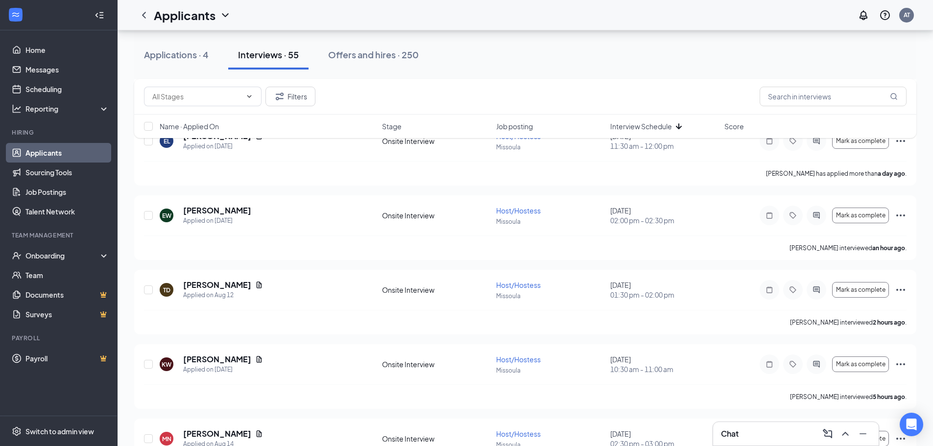
click at [745, 438] on div "Chat" at bounding box center [796, 434] width 150 height 16
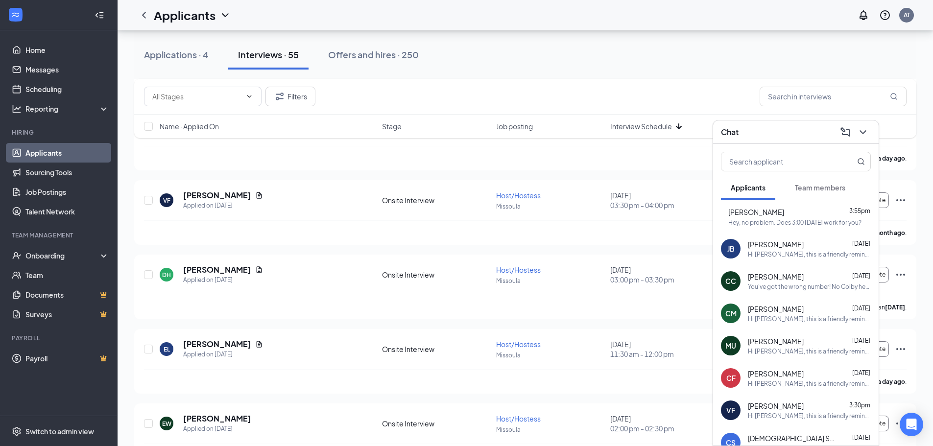
scroll to position [147, 0]
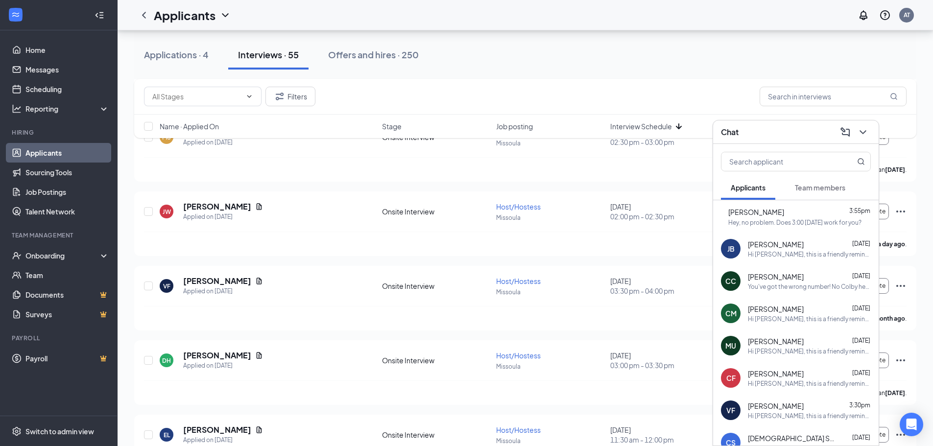
click at [782, 216] on span "[PERSON_NAME]" at bounding box center [757, 212] width 56 height 11
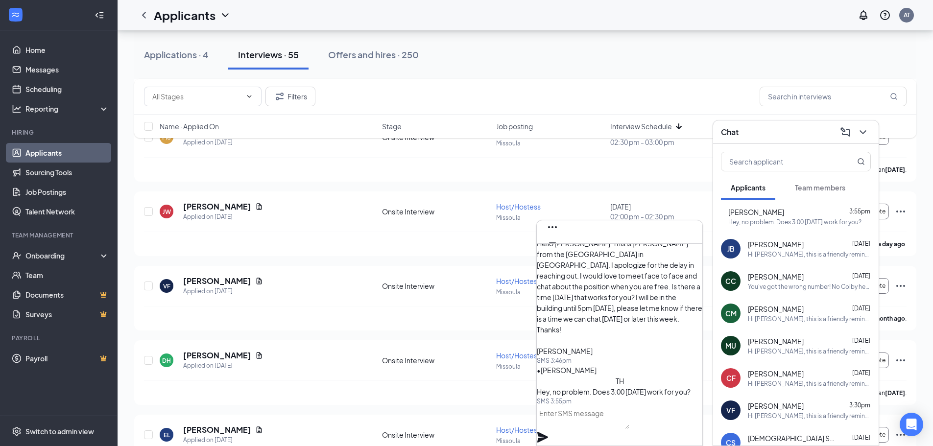
click at [630, 426] on textarea at bounding box center [583, 418] width 93 height 24
type textarea "That sounds great I will see you then!"
click at [548, 432] on icon "Plane" at bounding box center [543, 437] width 11 height 11
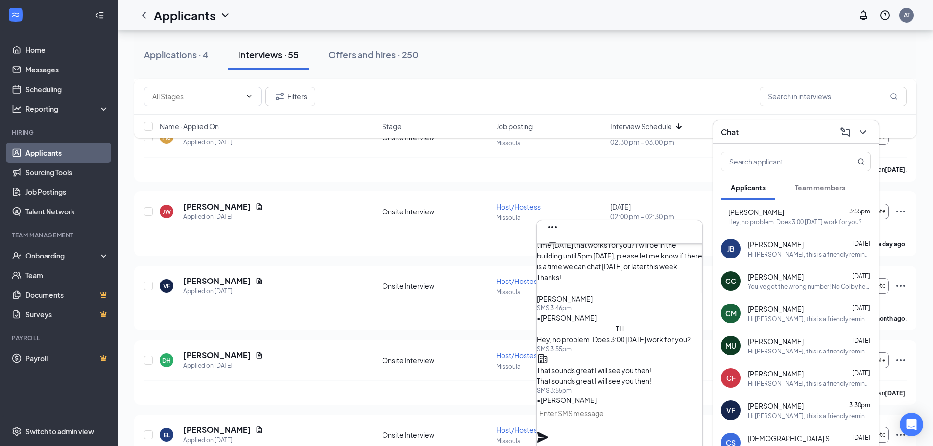
click at [585, 76] on div "Applications · 4 Interviews · 55 Offers and hires · 250" at bounding box center [525, 54] width 783 height 49
